Goal: Task Accomplishment & Management: Use online tool/utility

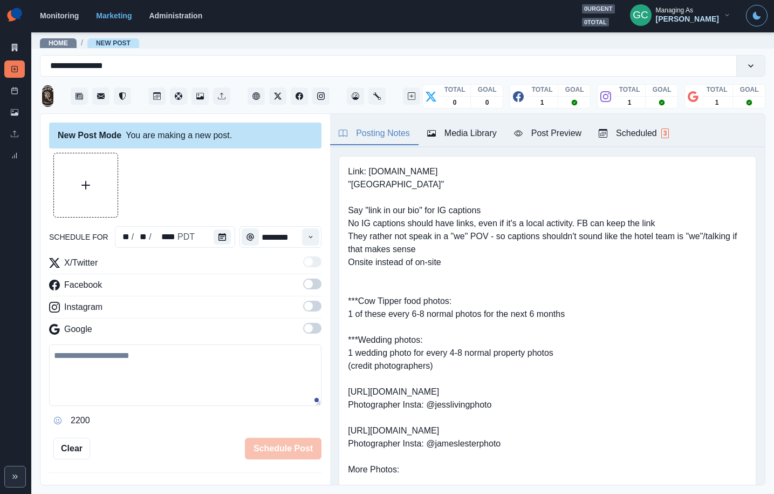
click at [181, 185] on div at bounding box center [185, 185] width 273 height 65
click at [55, 45] on link "Home" at bounding box center [58, 43] width 19 height 8
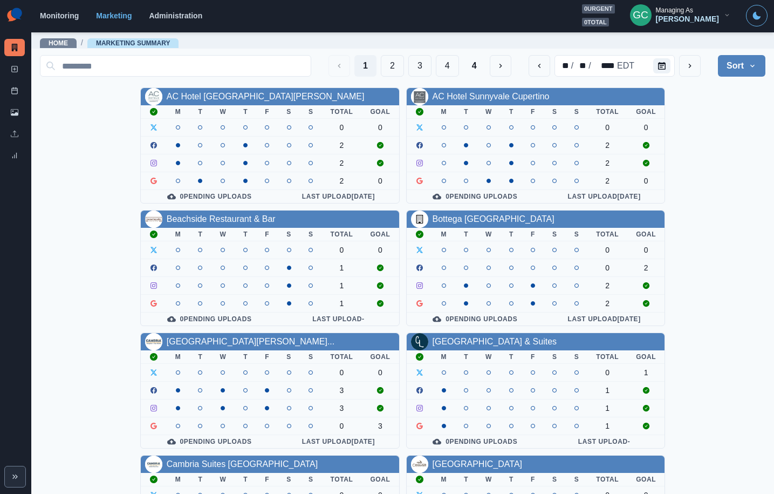
click at [101, 133] on div "AC Hotel Santa Clara M T W T F S S Total Goal 0 0 2 2 2 0 0 Pending Uploads Las…" at bounding box center [403, 451] width 726 height 729
